Goal: Task Accomplishment & Management: Manage account settings

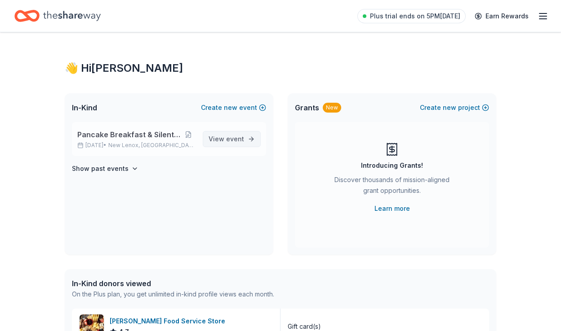
click at [239, 139] on span "event" at bounding box center [235, 139] width 18 height 8
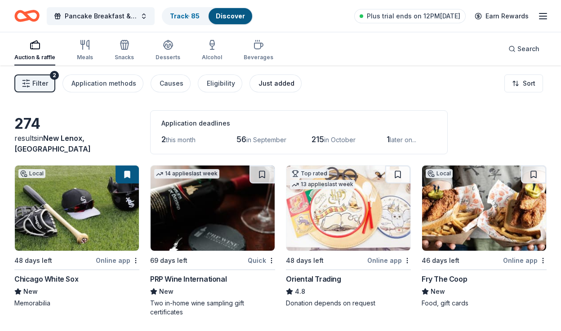
click at [263, 84] on div "Just added" at bounding box center [276, 83] width 36 height 11
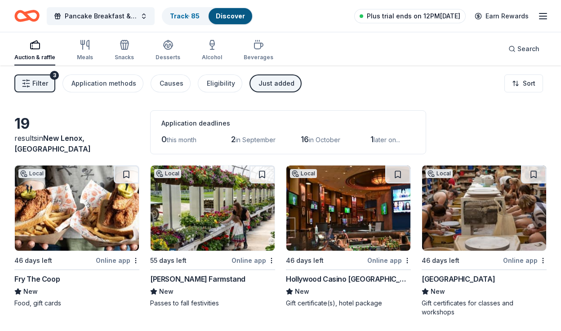
click at [449, 16] on span "Plus trial ends on 12PM[DATE]" at bounding box center [413, 16] width 93 height 11
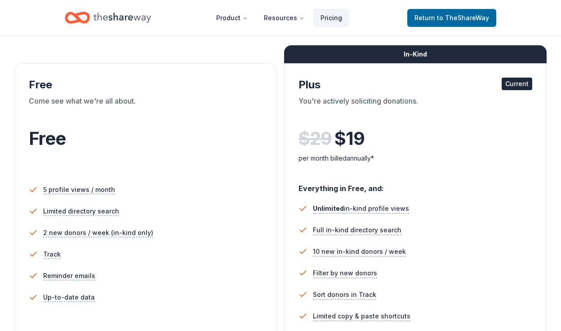
scroll to position [135, 0]
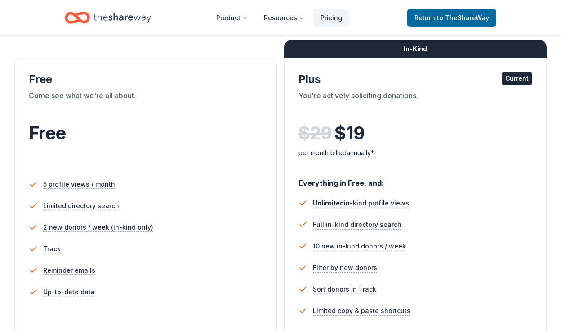
click at [129, 82] on div "Free" at bounding box center [146, 79] width 234 height 14
click at [54, 89] on div "Free Come see what we're all about. Free" at bounding box center [146, 121] width 234 height 98
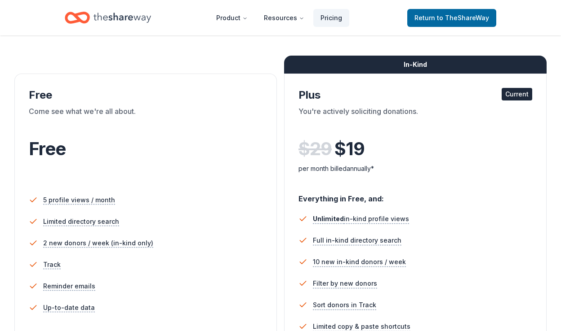
scroll to position [0, 0]
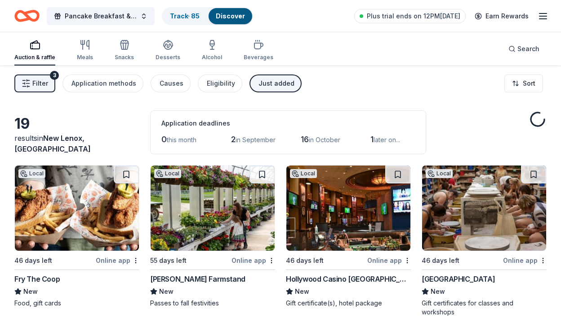
click at [541, 19] on line "button" at bounding box center [542, 19] width 7 height 0
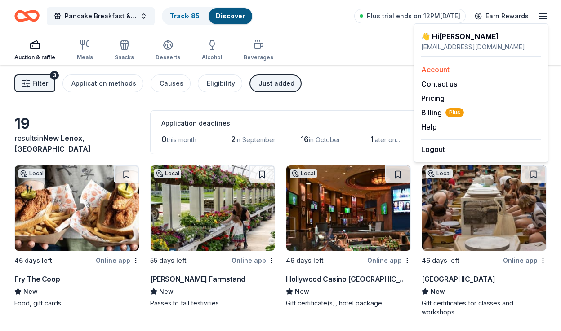
click at [447, 73] on link "Account" at bounding box center [435, 69] width 28 height 9
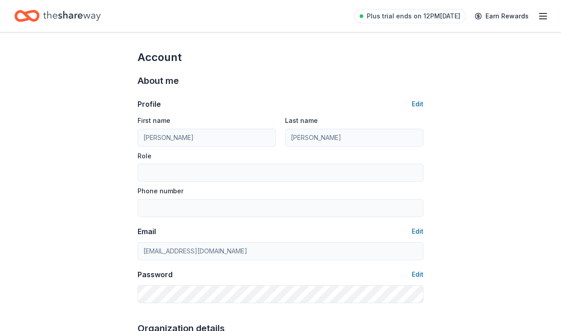
click at [547, 19] on icon "button" at bounding box center [542, 16] width 11 height 11
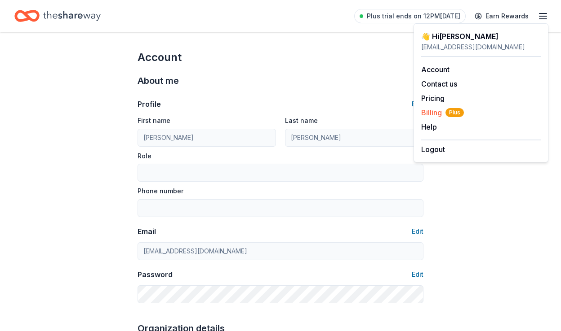
click at [427, 111] on span "Billing Plus" at bounding box center [442, 112] width 43 height 11
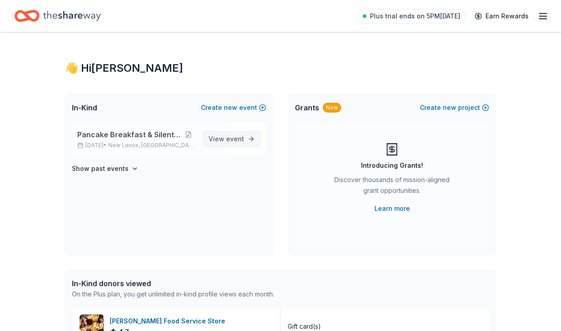
click at [224, 138] on span "View event" at bounding box center [225, 139] width 35 height 11
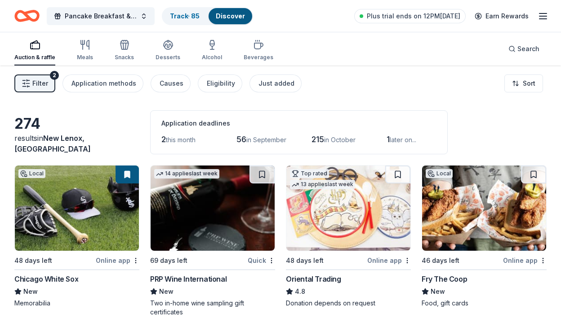
click at [534, 127] on div "274 results in [GEOGRAPHIC_DATA], [GEOGRAPHIC_DATA] Application deadlines 2 thi…" at bounding box center [280, 132] width 532 height 44
